Goal: Task Accomplishment & Management: Use online tool/utility

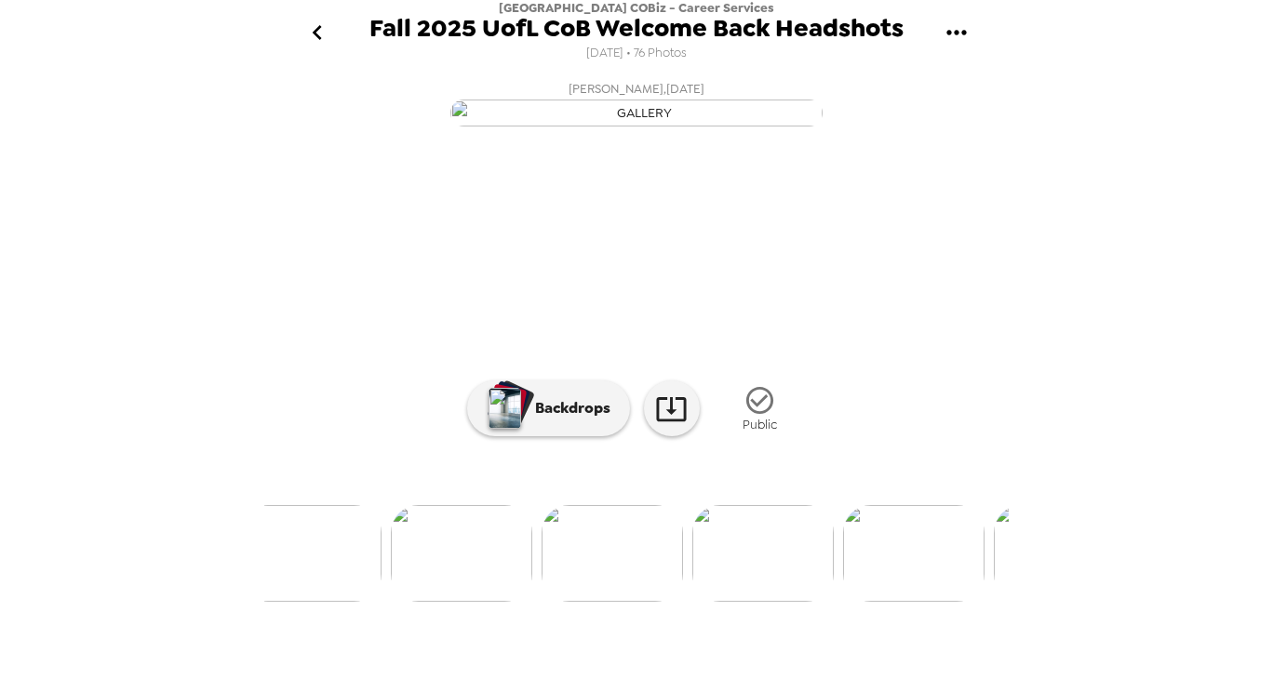
scroll to position [0, 1206]
click at [346, 602] on img at bounding box center [334, 553] width 141 height 97
click at [918, 602] on img at bounding box center [938, 553] width 141 height 97
click at [325, 602] on img at bounding box center [328, 553] width 141 height 97
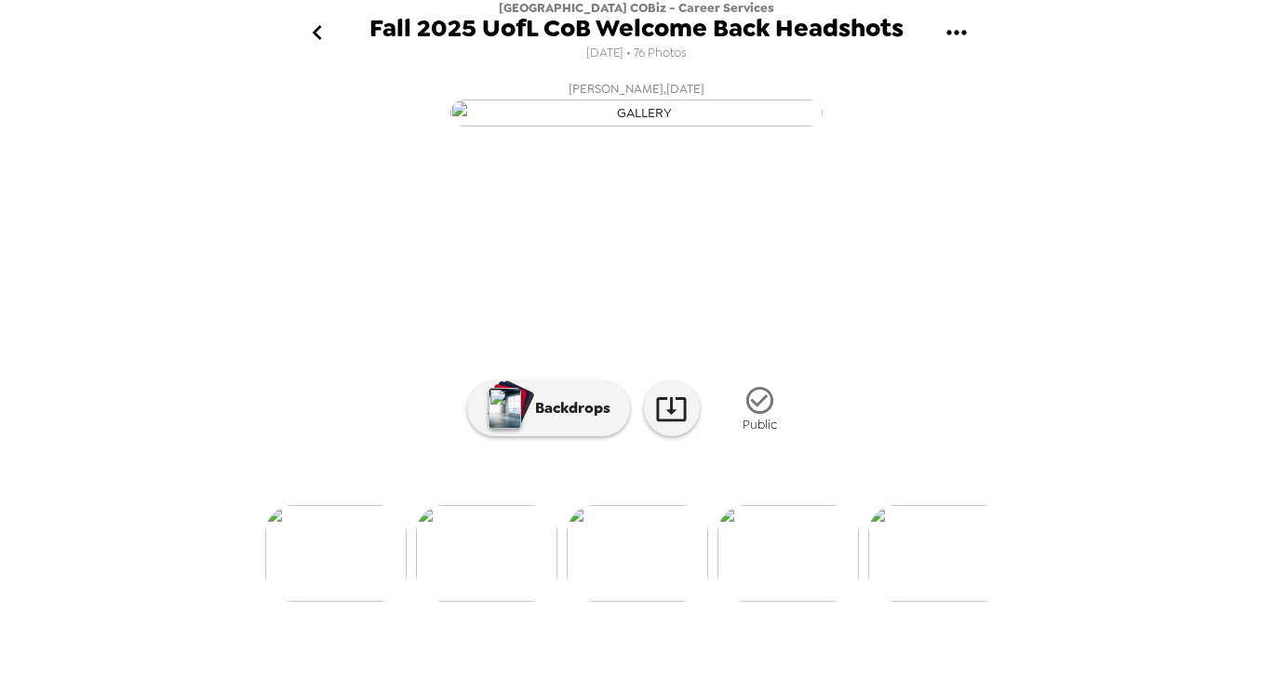
click at [886, 596] on img at bounding box center [938, 553] width 141 height 97
click at [958, 37] on icon "gallery menu" at bounding box center [957, 33] width 30 height 30
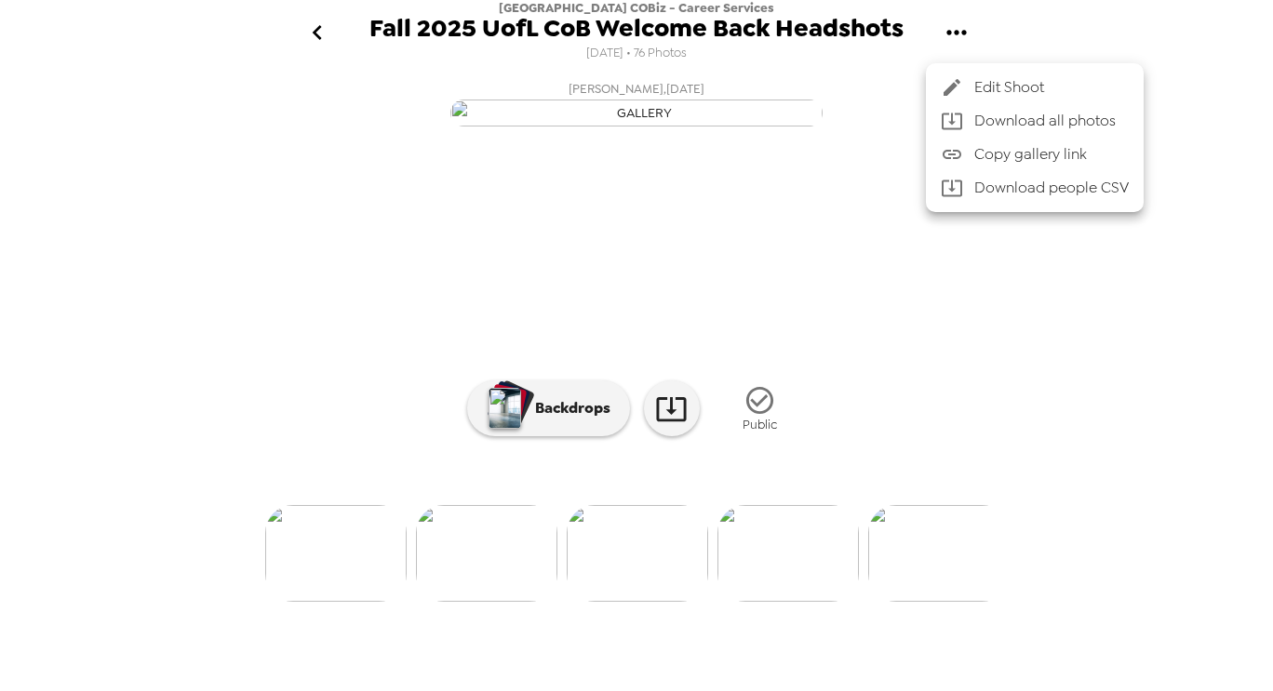
click at [958, 37] on div at bounding box center [636, 345] width 1273 height 691
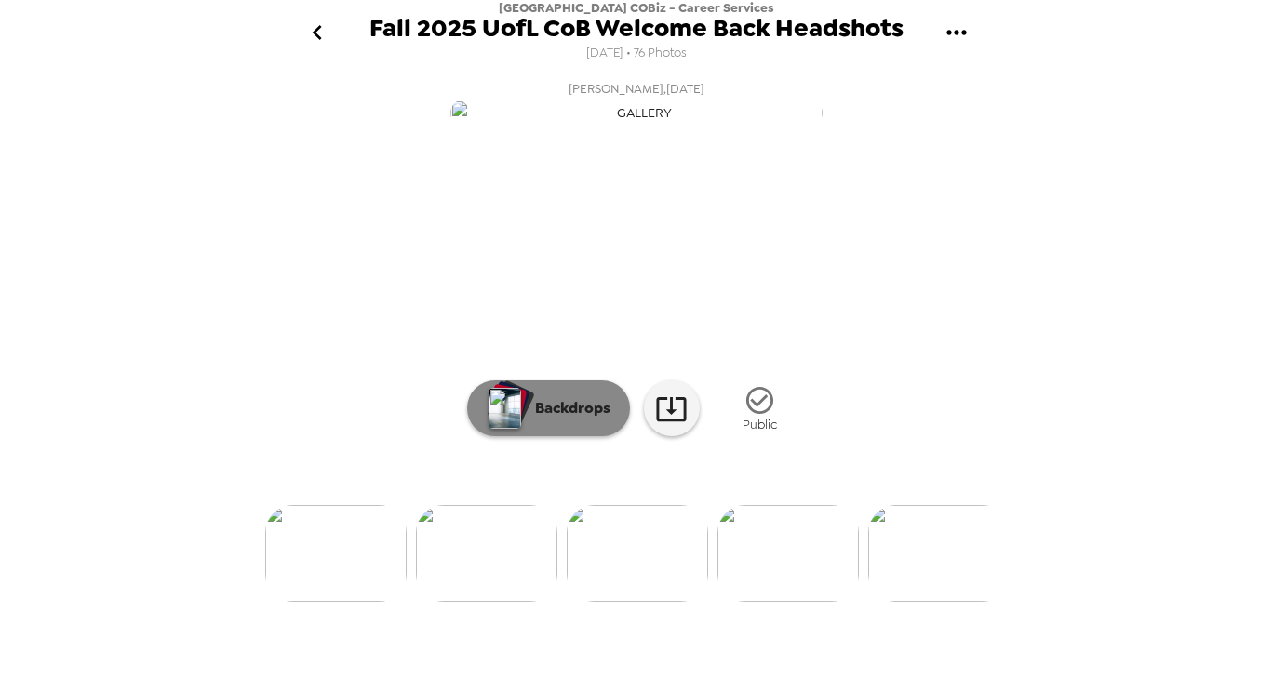
click at [595, 420] on p "Backdrops" at bounding box center [568, 408] width 85 height 22
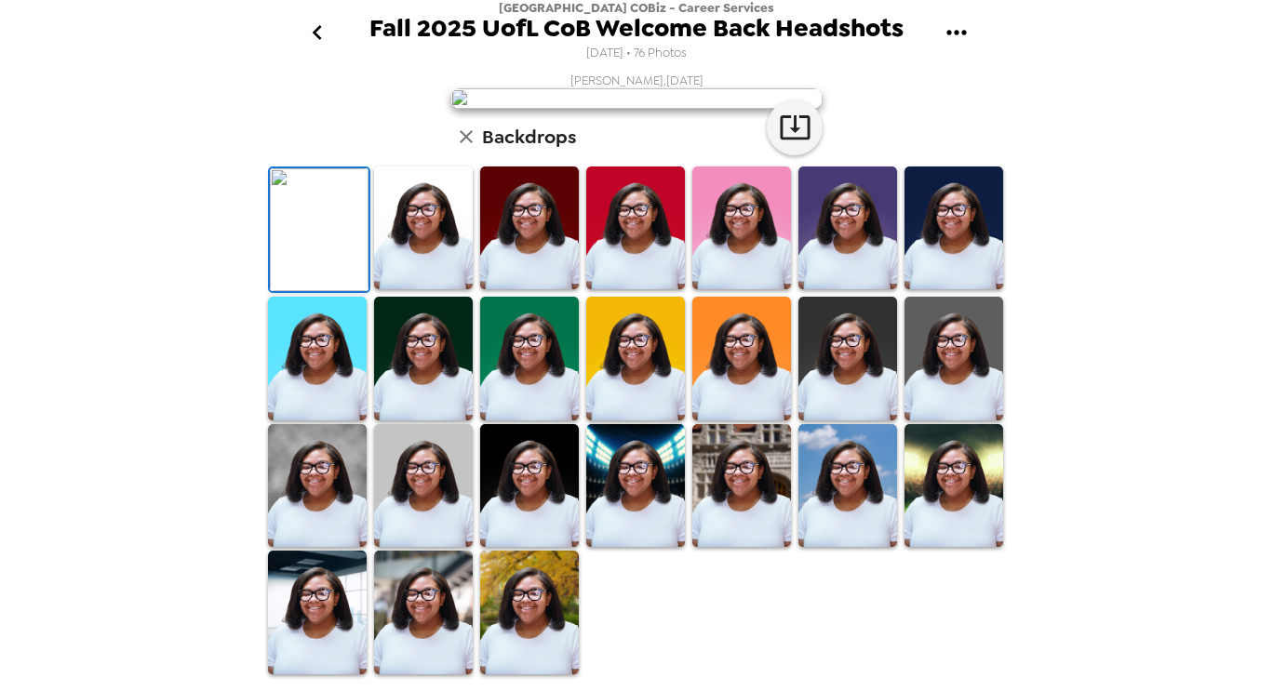
scroll to position [427, 0]
click at [533, 646] on img at bounding box center [529, 613] width 99 height 124
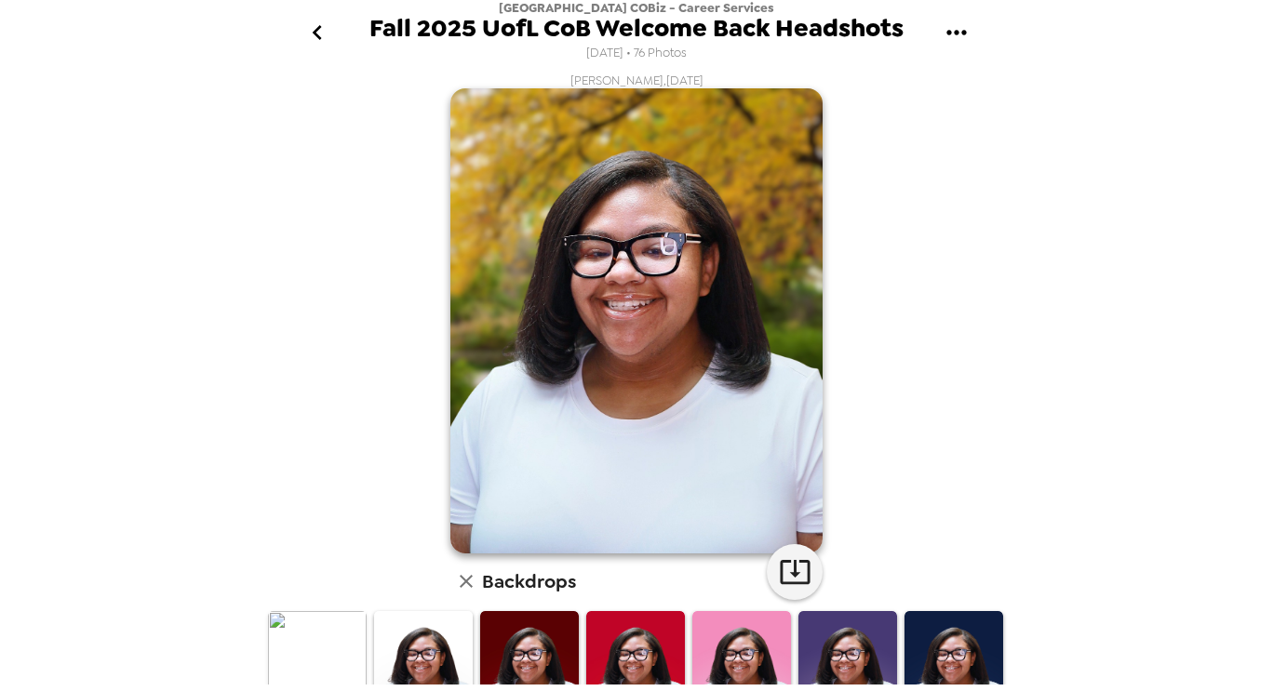
scroll to position [0, 0]
click at [790, 566] on icon "button" at bounding box center [795, 571] width 33 height 33
click at [311, 51] on button "go back" at bounding box center [317, 33] width 60 height 60
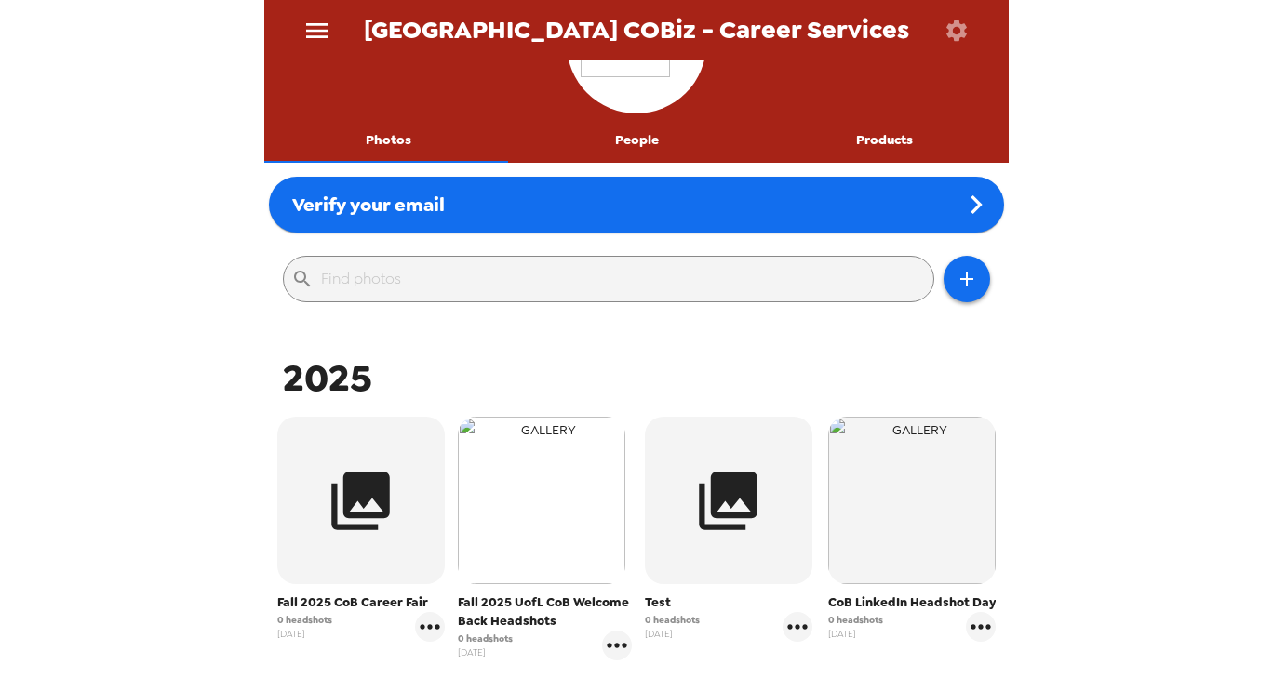
scroll to position [186, 0]
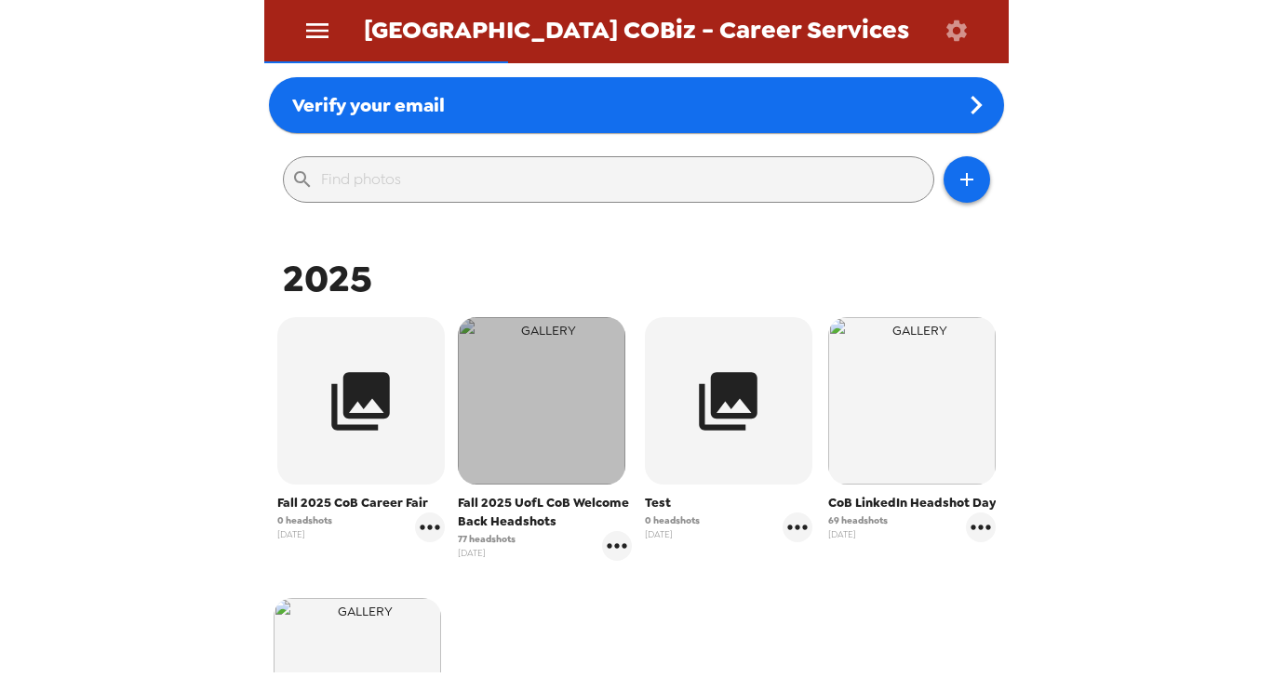
click at [584, 454] on img "button" at bounding box center [541, 400] width 167 height 167
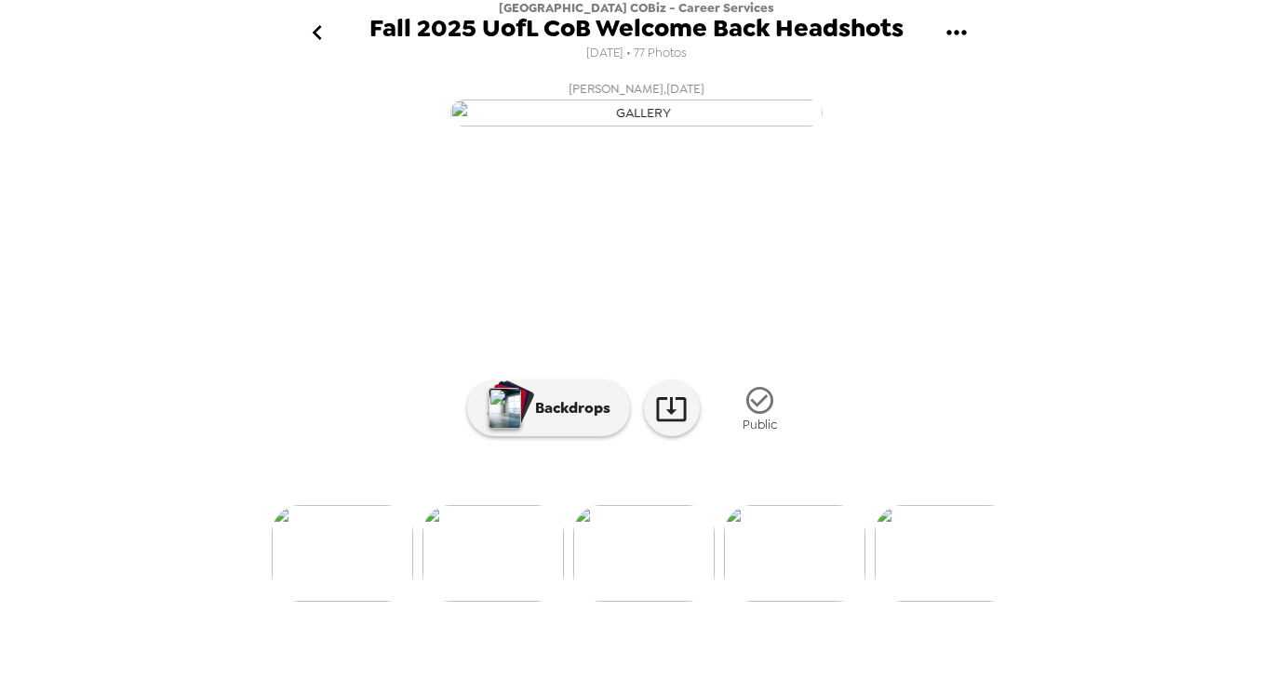
scroll to position [0, 1325]
click at [388, 602] on img at bounding box center [366, 553] width 141 height 97
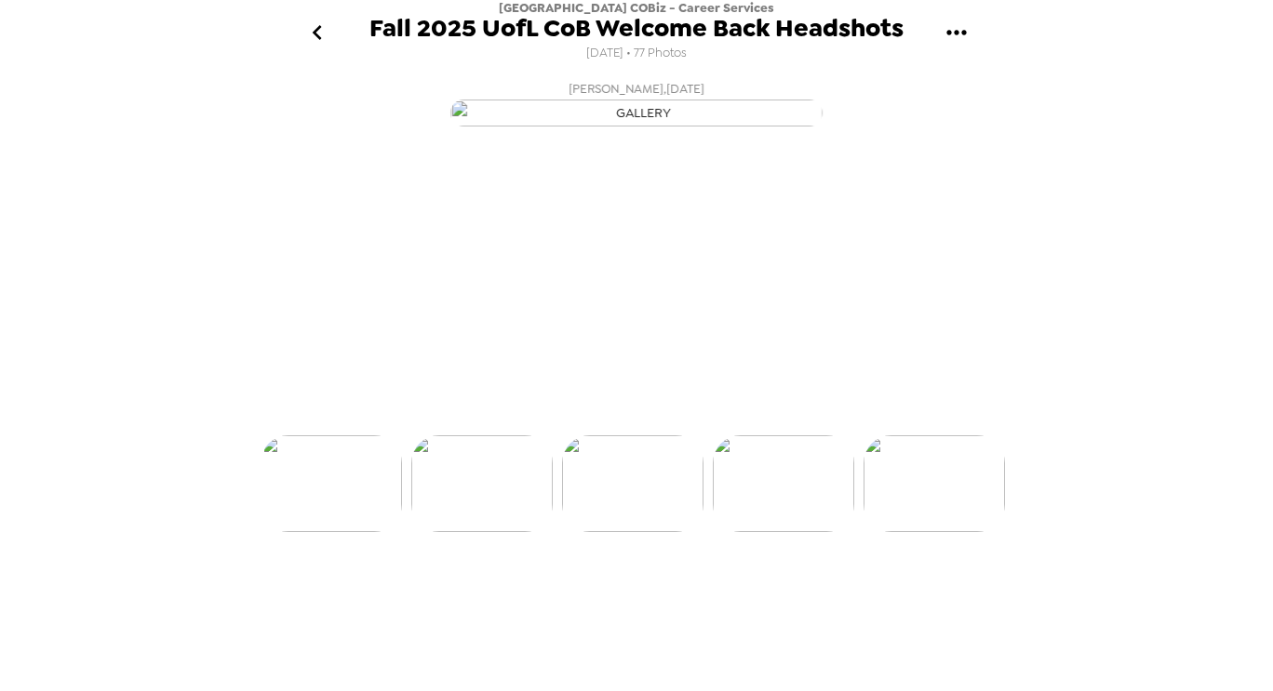
scroll to position [0, 1054]
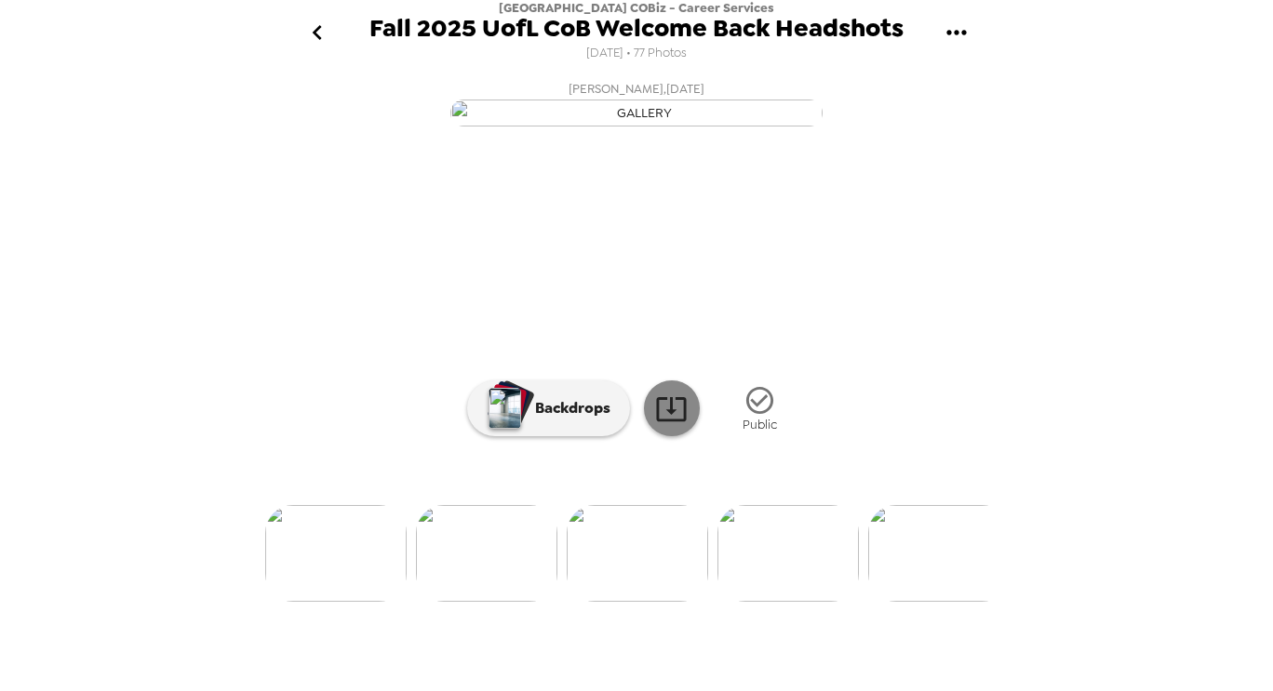
click at [663, 425] on icon at bounding box center [671, 409] width 33 height 33
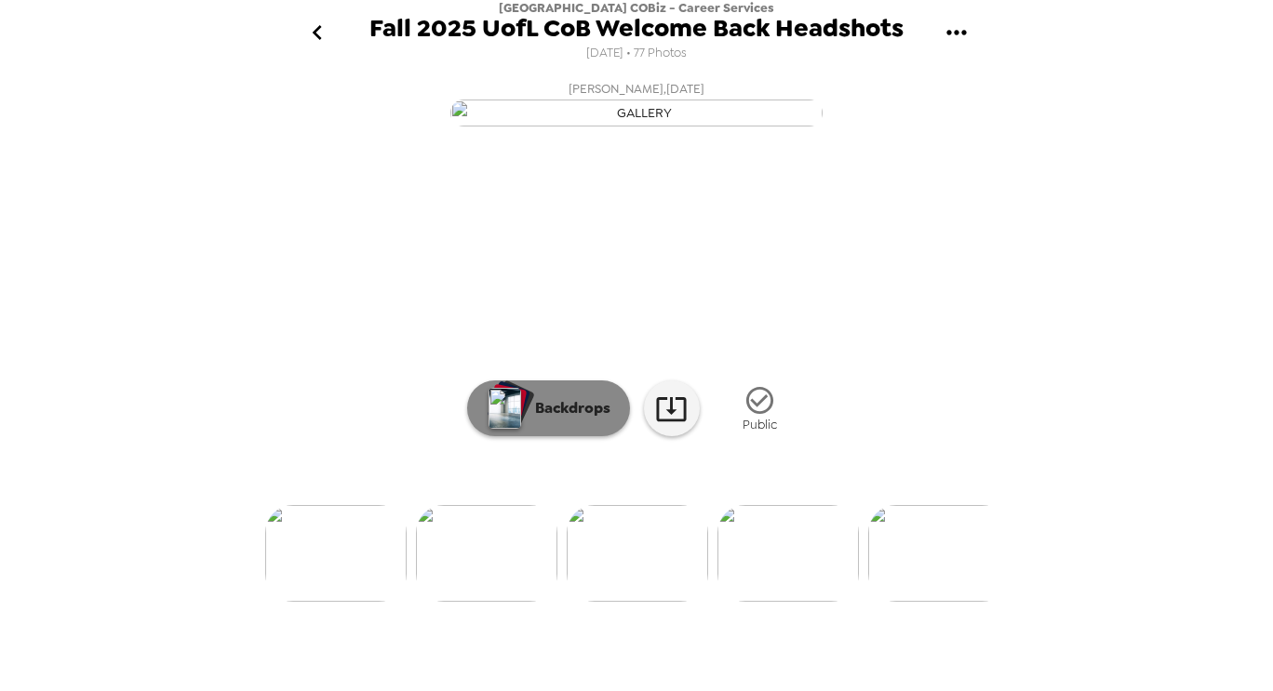
click at [555, 420] on p "Backdrops" at bounding box center [568, 408] width 85 height 22
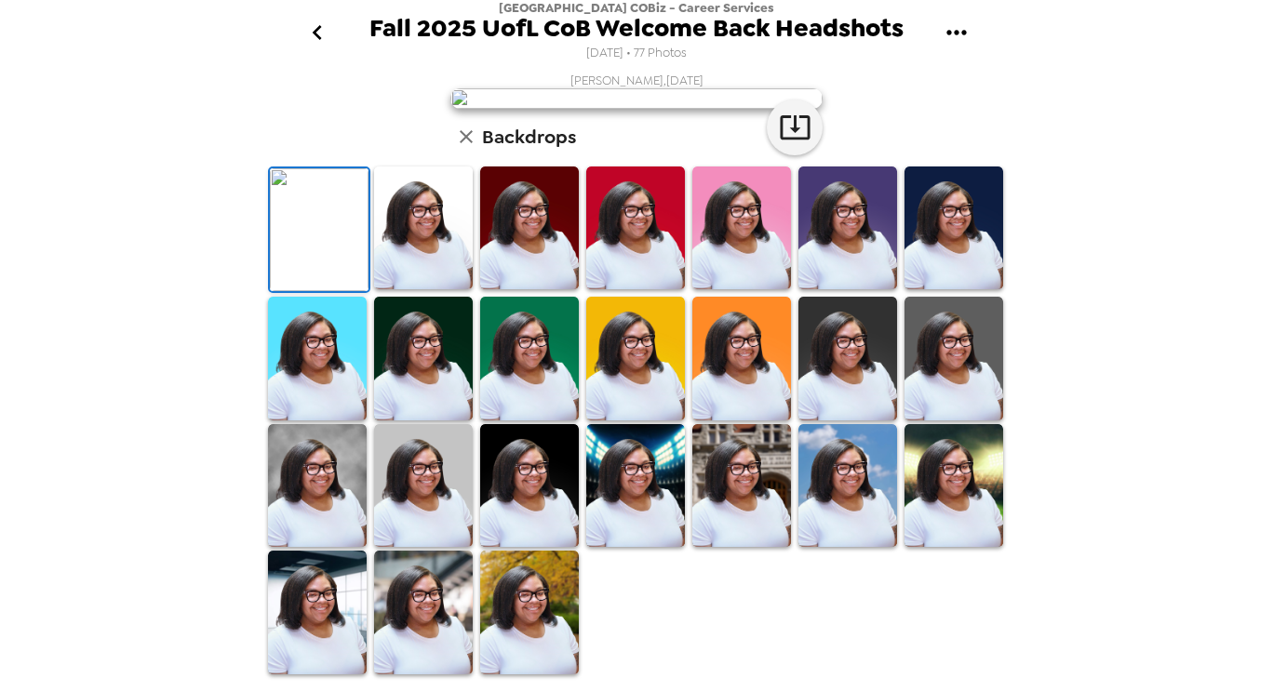
scroll to position [427, 0]
click at [331, 36] on button "go back" at bounding box center [317, 33] width 60 height 60
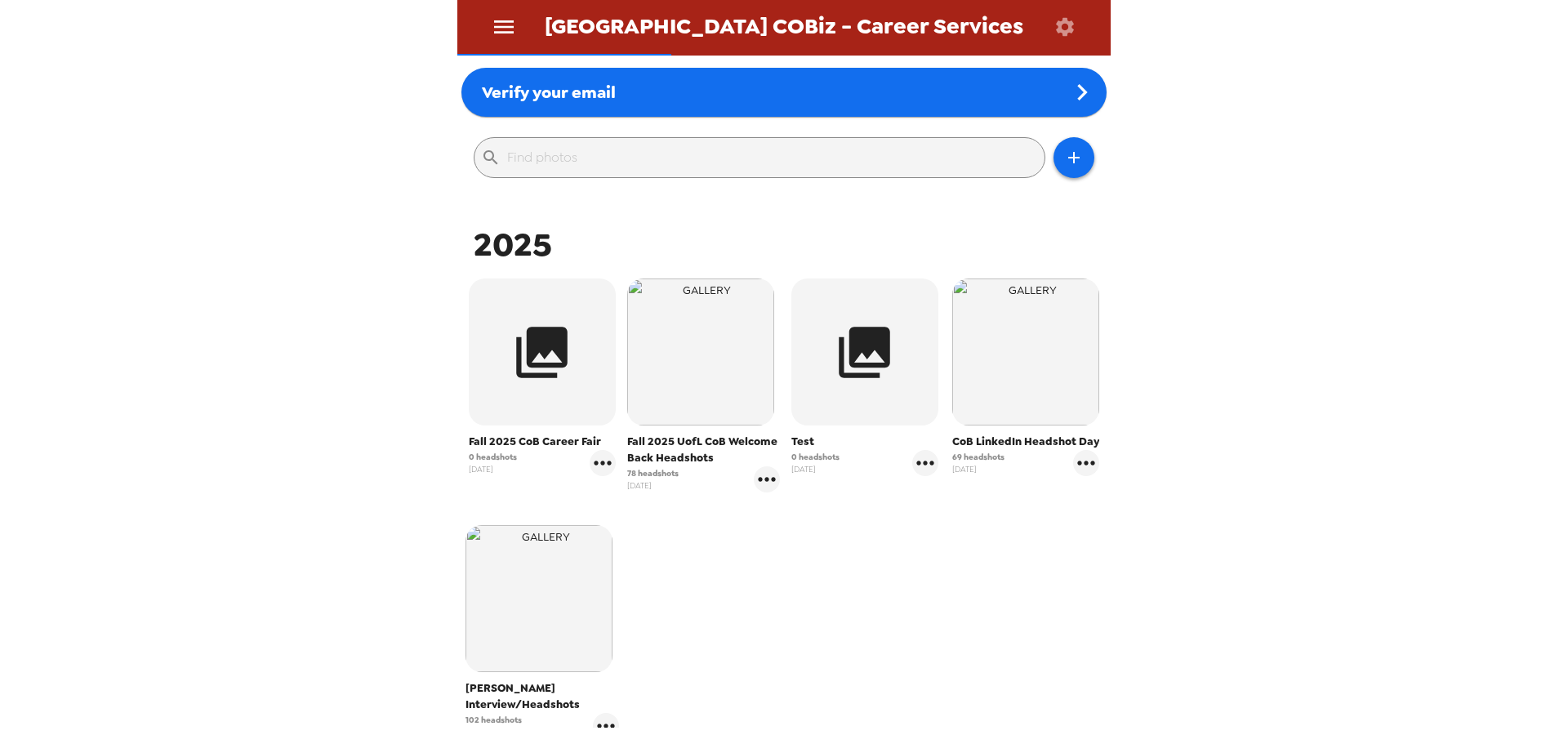
scroll to position [163, 0]
